Goal: Task Accomplishment & Management: Manage account settings

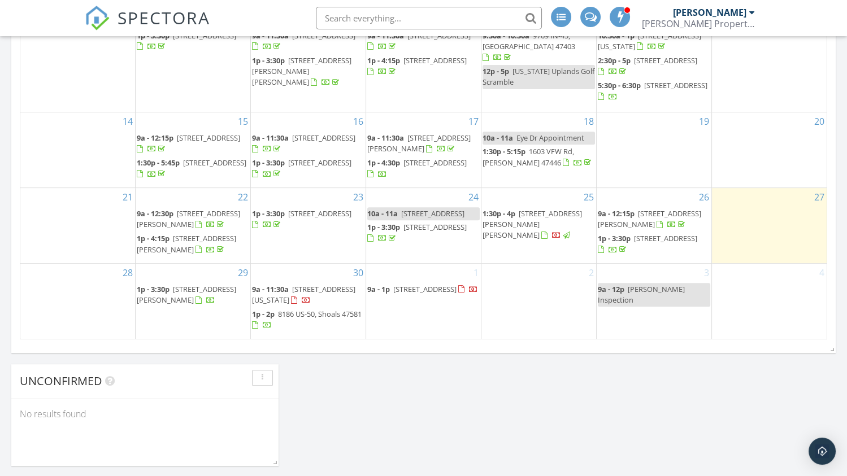
scroll to position [678, 0]
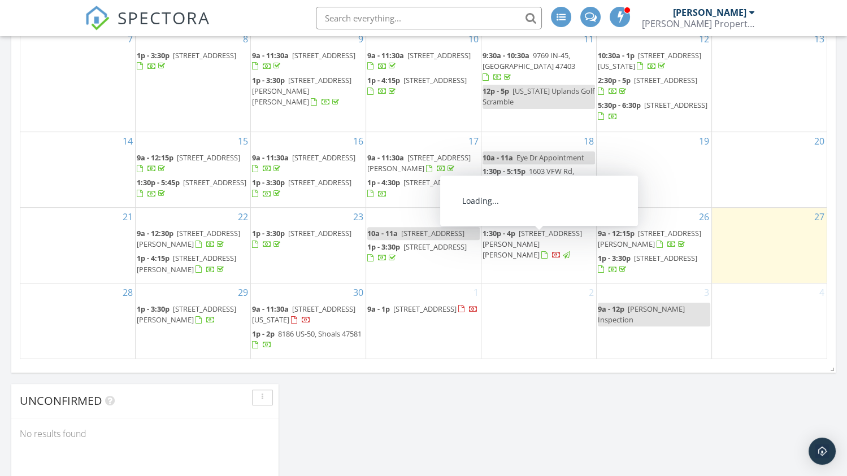
click at [515, 242] on span "1:30p - 4p 40 Ramey Dr, Mitchell 47446" at bounding box center [538, 244] width 112 height 33
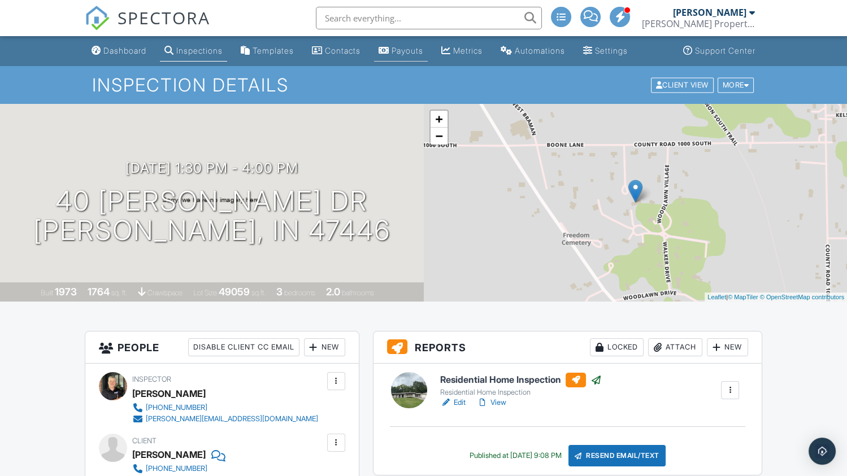
click at [419, 48] on div "Payouts" at bounding box center [407, 51] width 32 height 10
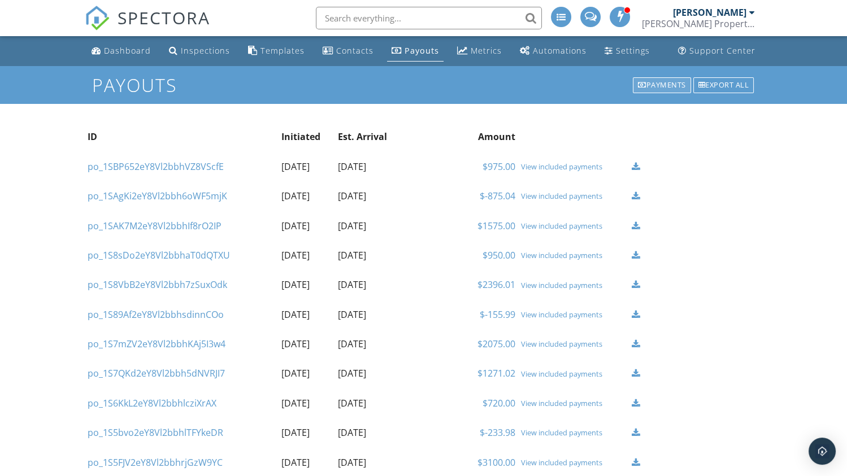
click at [657, 84] on div "Payments" at bounding box center [662, 85] width 58 height 16
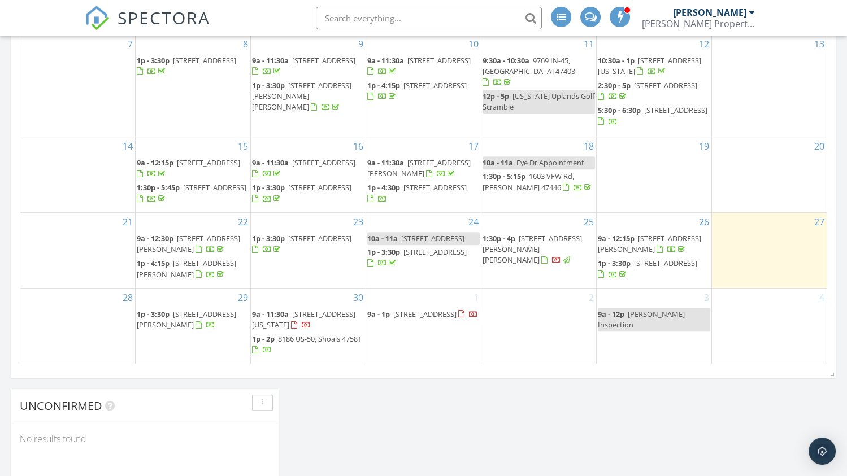
scroll to position [734, 0]
